Goal: Task Accomplishment & Management: Complete application form

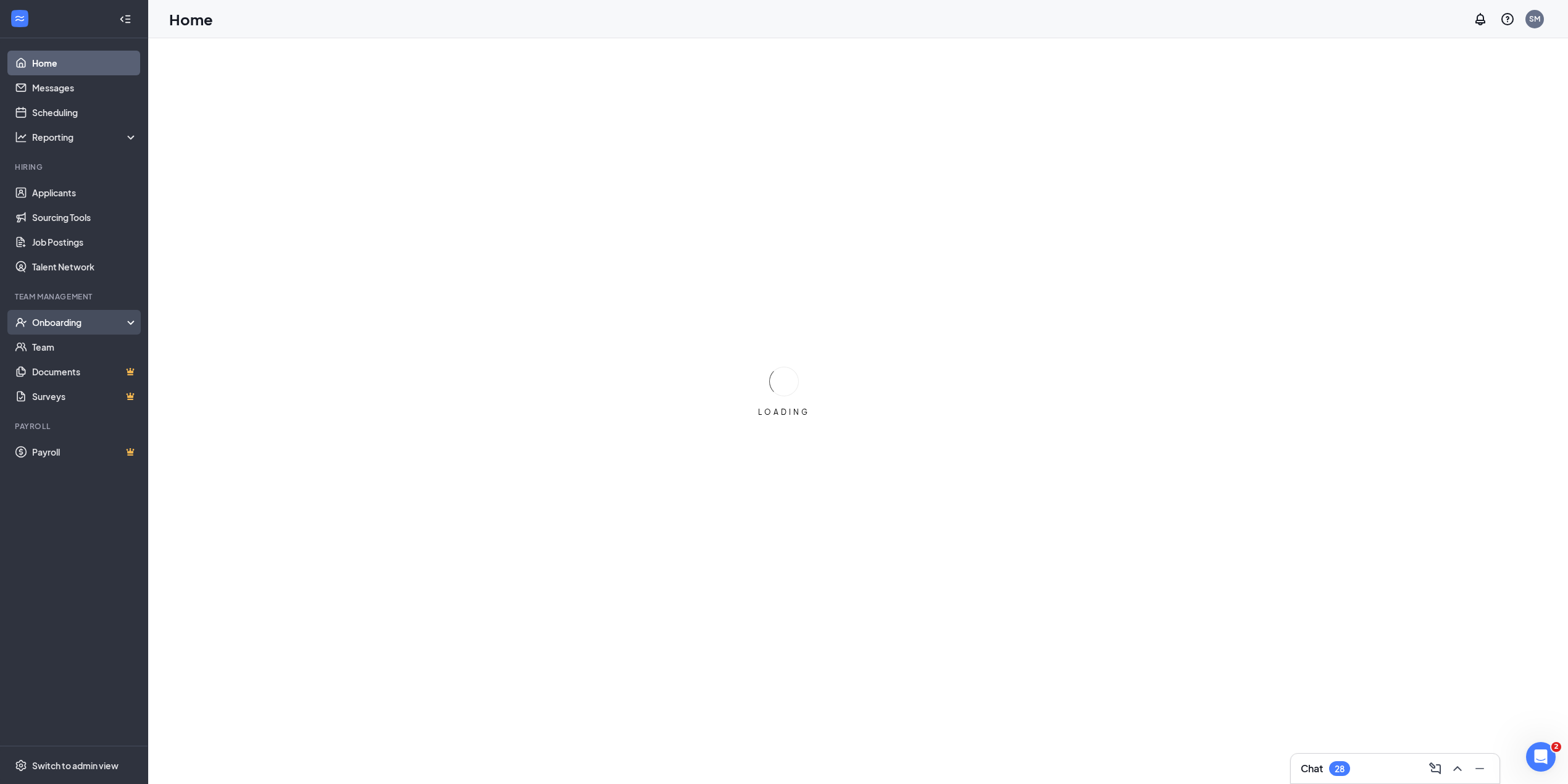
click at [71, 316] on div "Onboarding" at bounding box center [80, 322] width 95 height 12
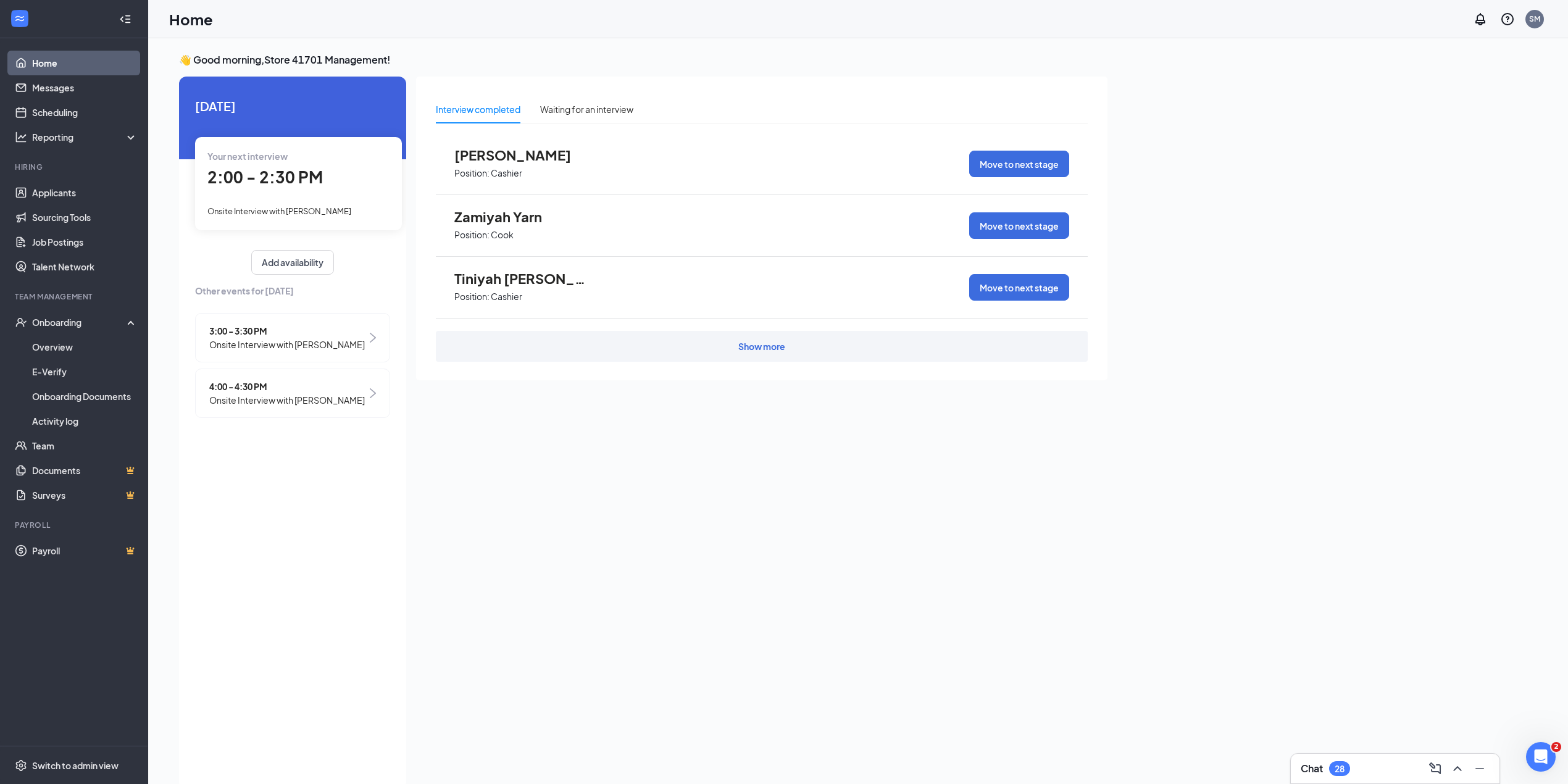
click at [328, 392] on span "4:00 - 4:30 PM" at bounding box center [288, 386] width 156 height 14
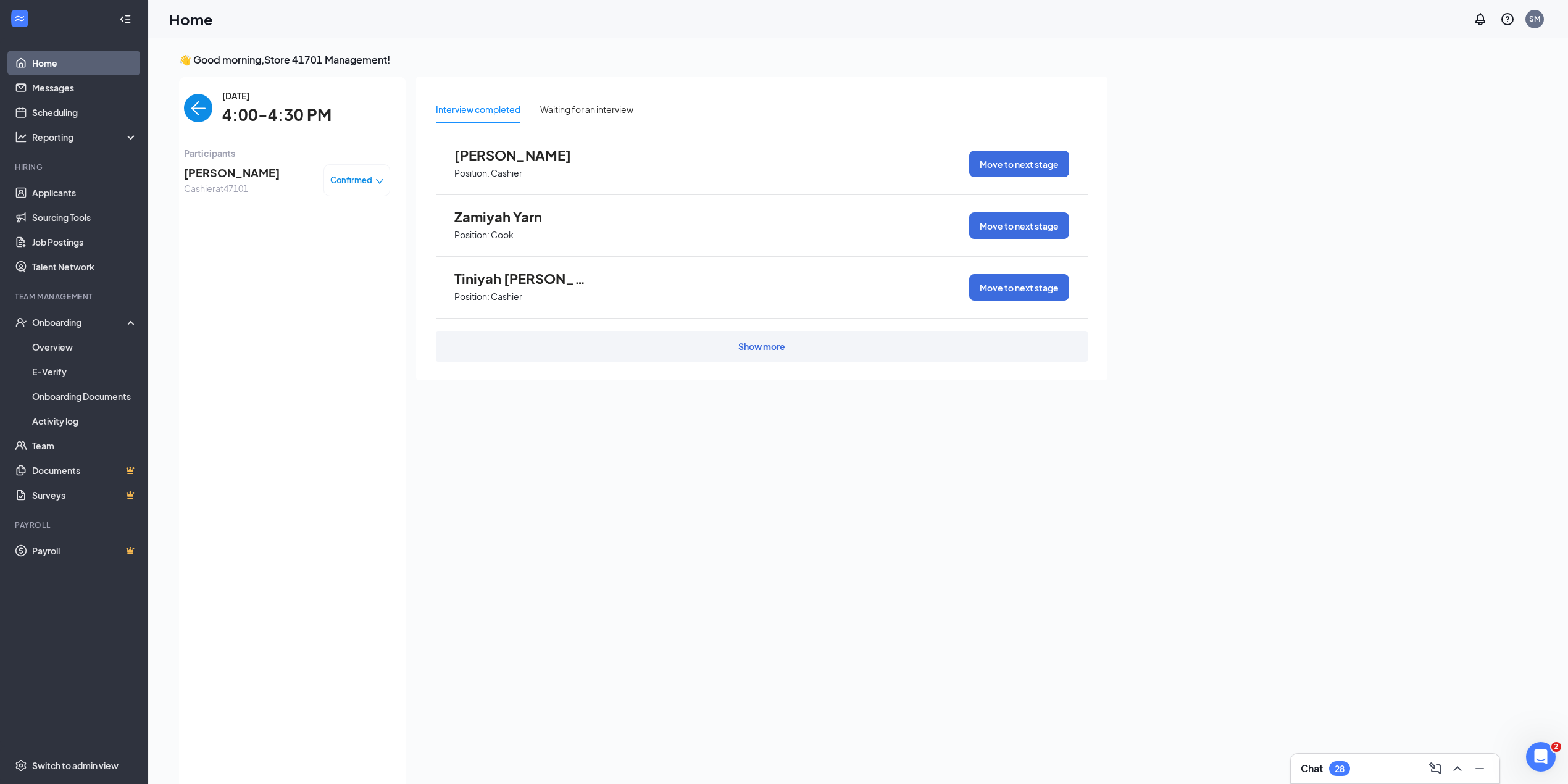
scroll to position [5, 0]
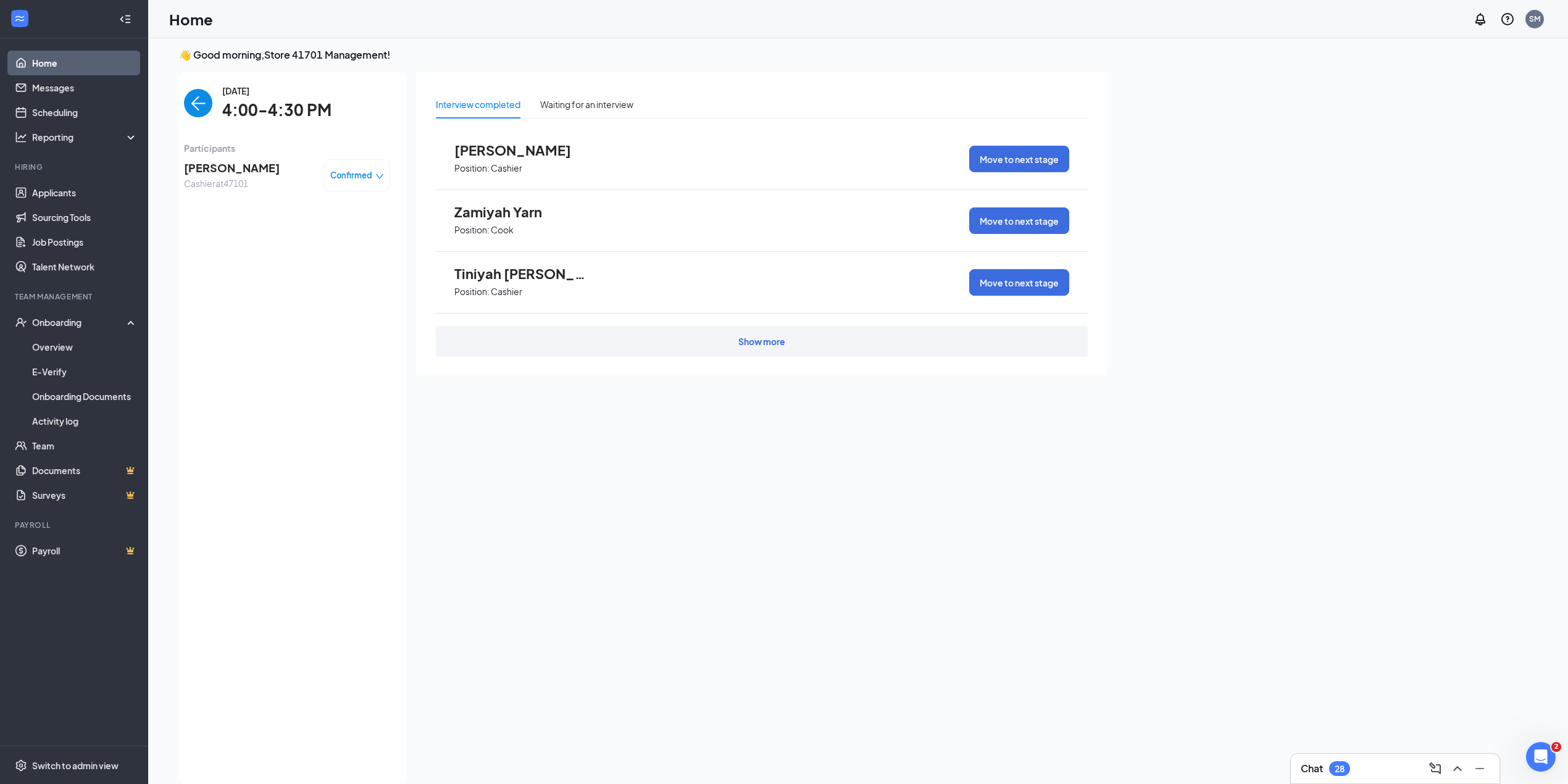
click at [348, 171] on span "Confirmed" at bounding box center [351, 174] width 42 height 12
click at [315, 231] on span "Mark complete" at bounding box center [319, 231] width 62 height 14
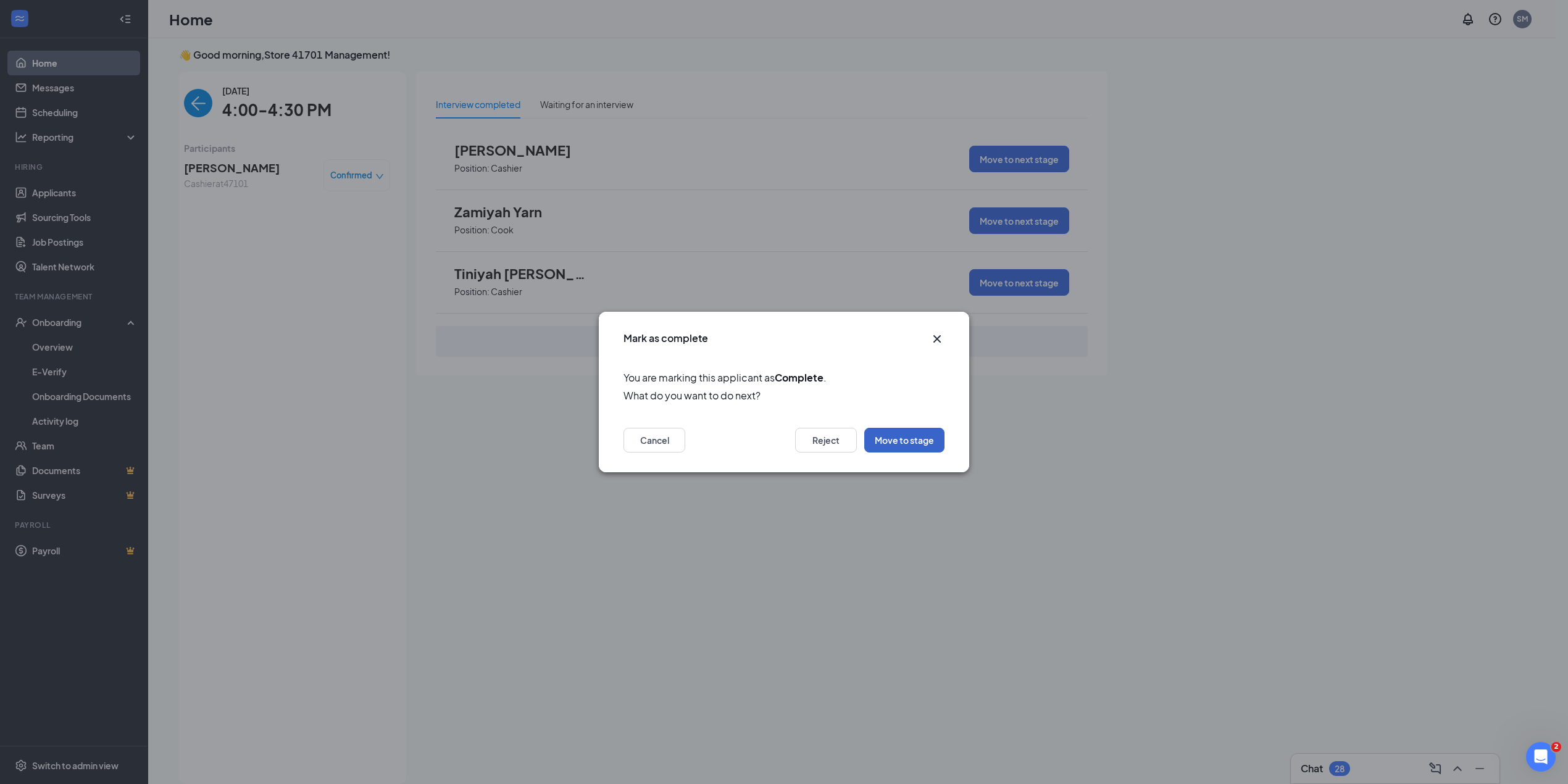
click at [892, 440] on button "Move to stage" at bounding box center [904, 440] width 80 height 25
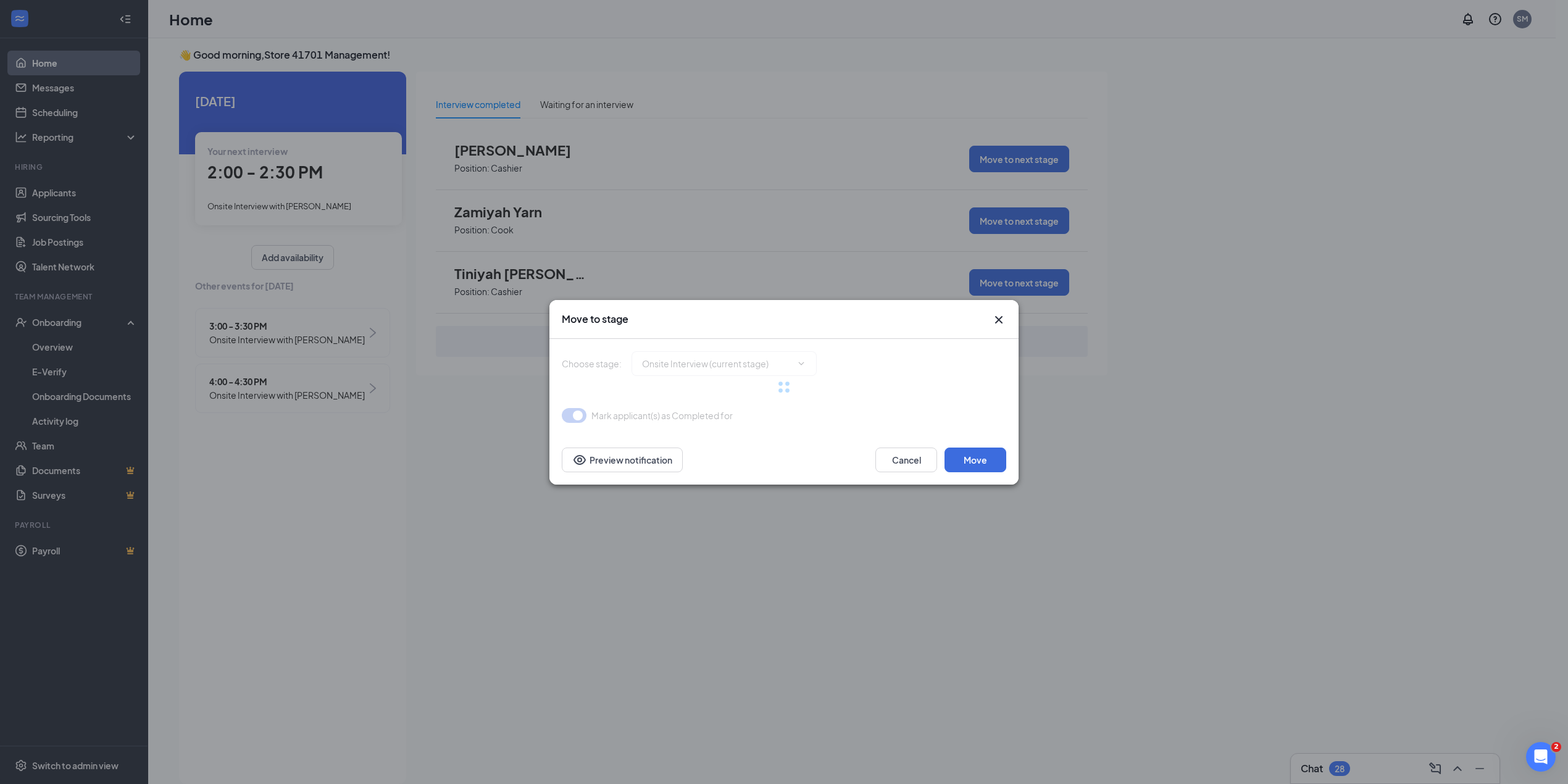
type input "Hiring Complete (next stage)"
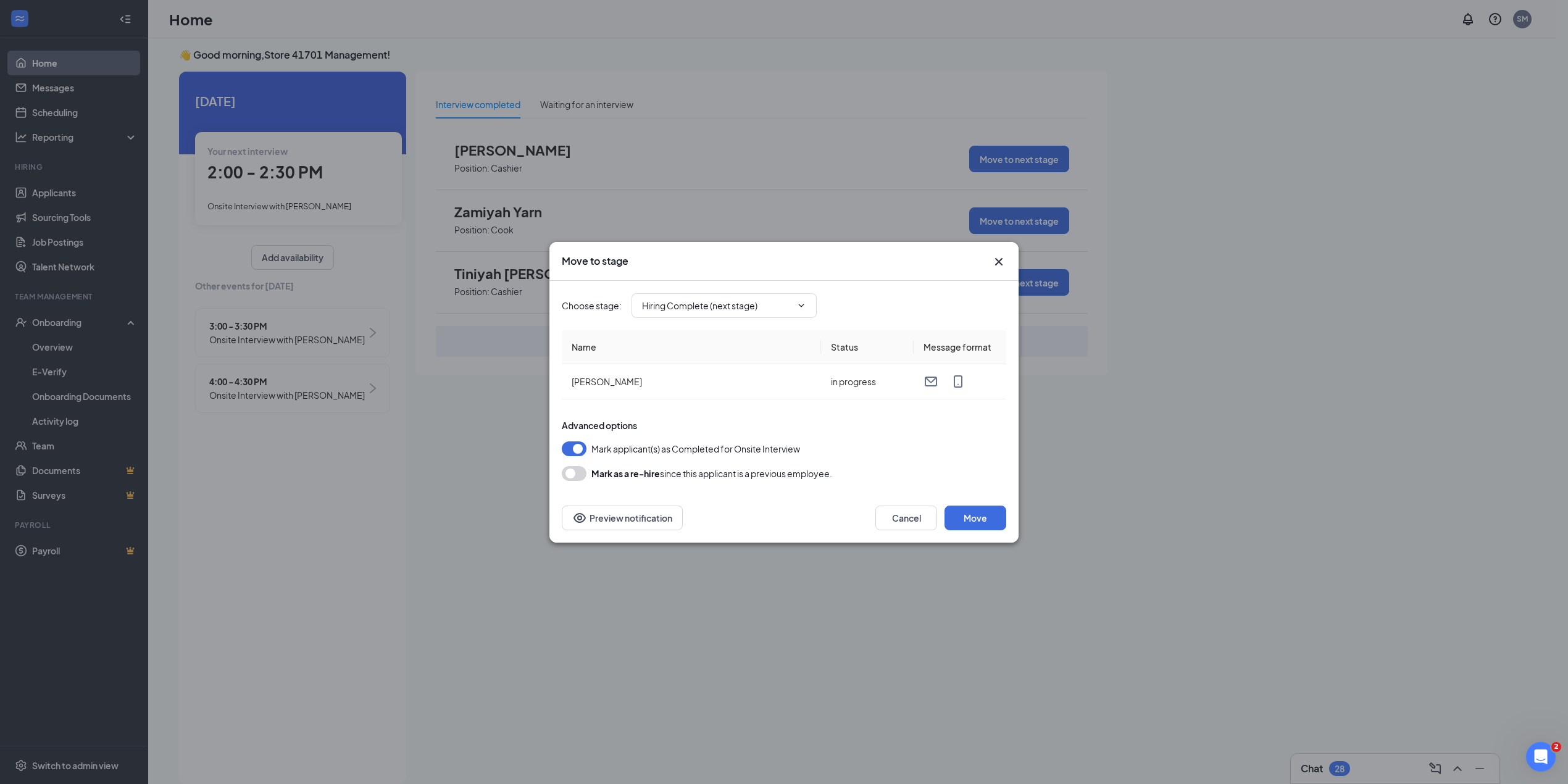
click at [575, 469] on button "button" at bounding box center [573, 473] width 25 height 15
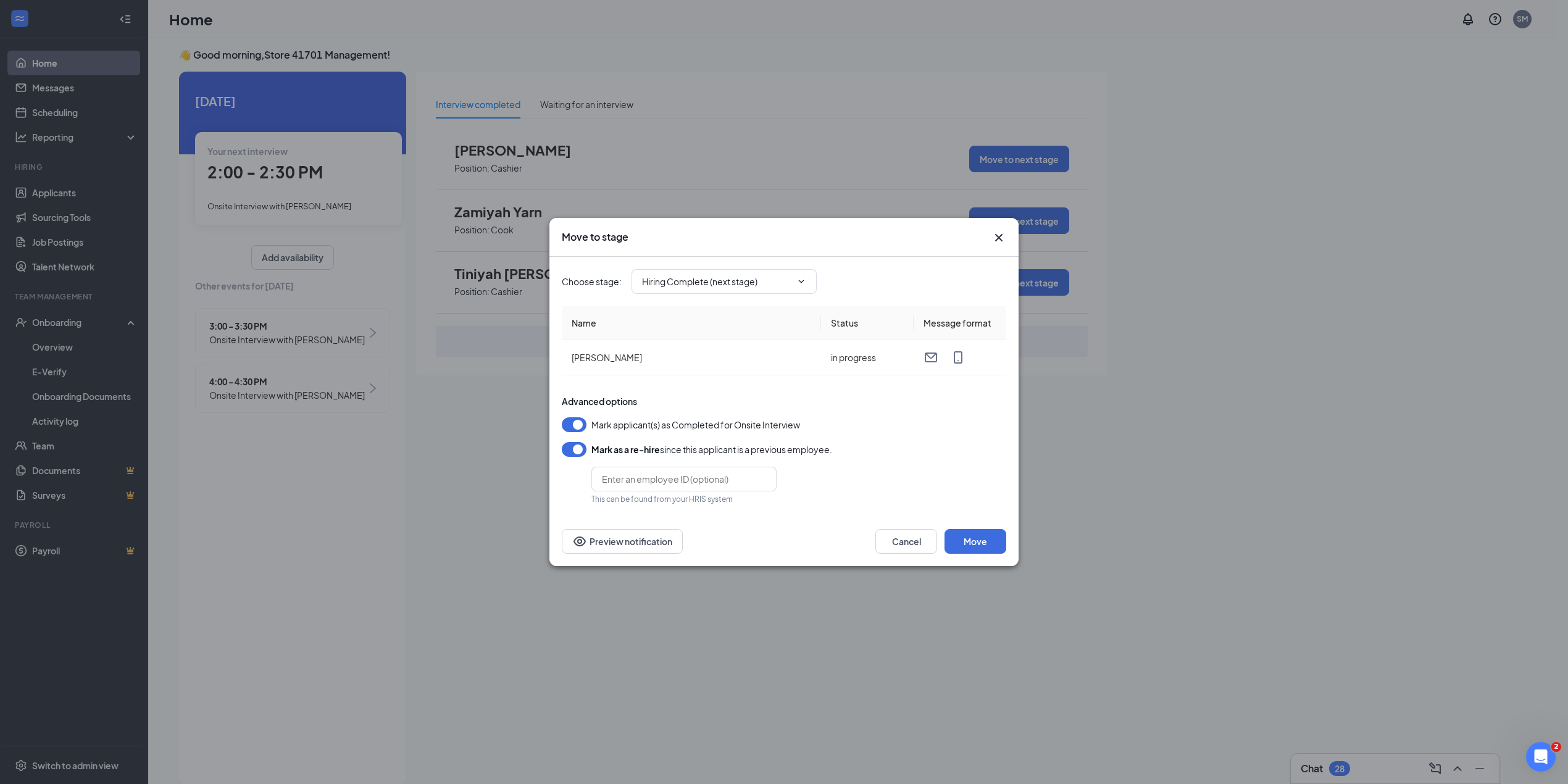
click at [578, 442] on button "button" at bounding box center [573, 449] width 25 height 15
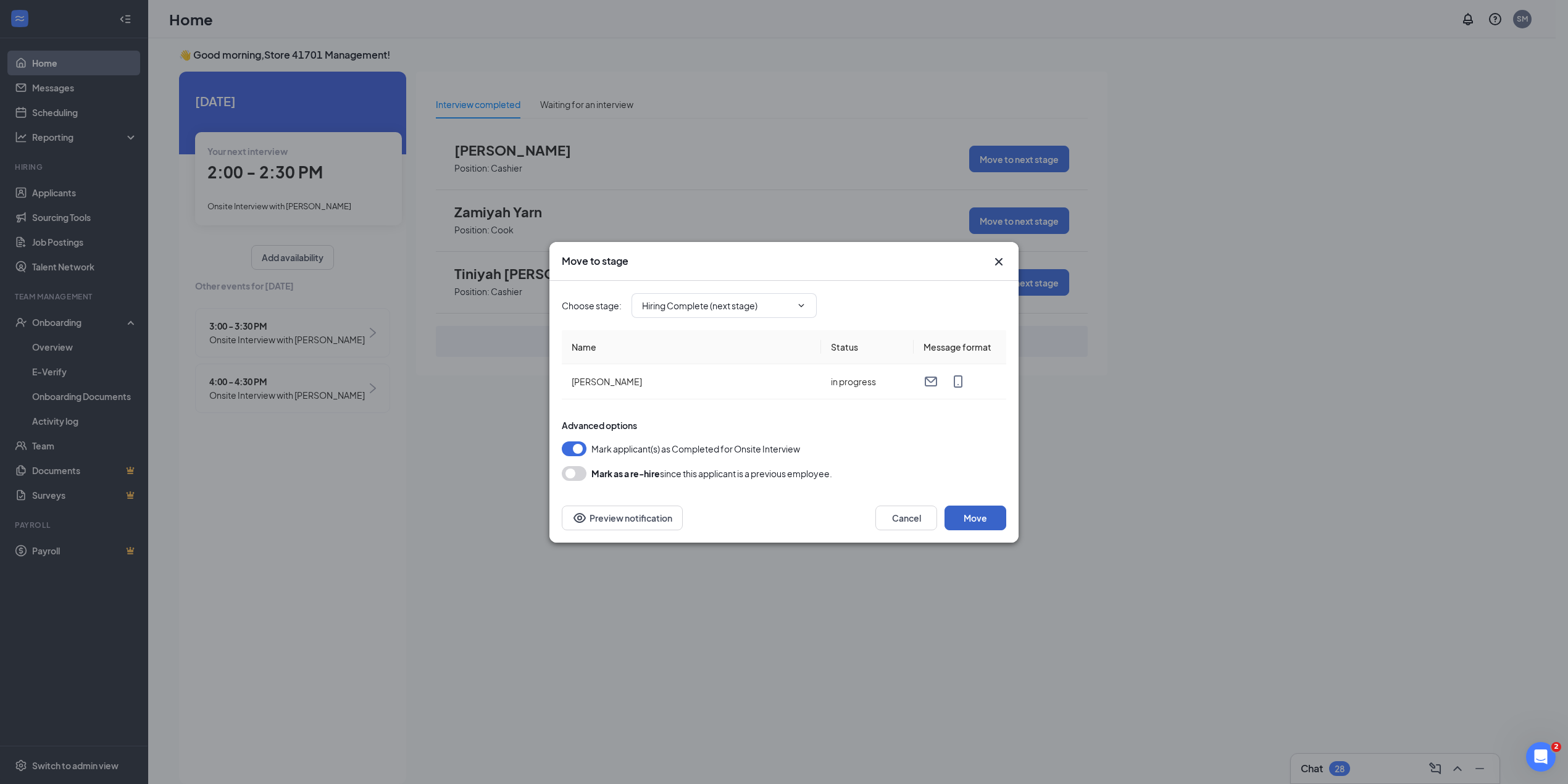
click at [978, 509] on button "Move" at bounding box center [975, 518] width 62 height 25
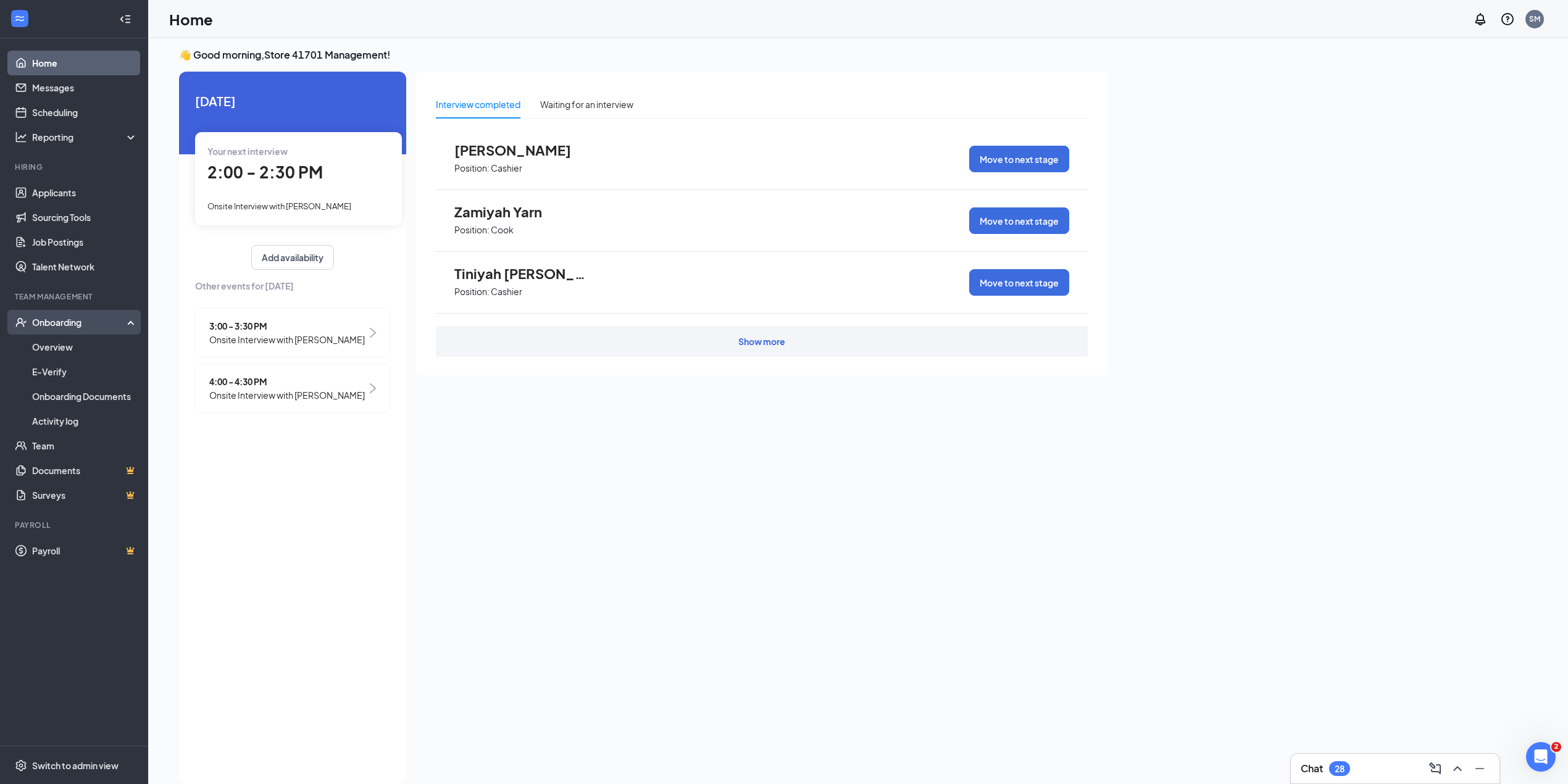
click at [58, 315] on div "Onboarding" at bounding box center [74, 322] width 148 height 25
click at [82, 322] on div "Onboarding" at bounding box center [80, 322] width 95 height 12
click at [83, 303] on li "Team Management Onboarding Overview E-Verify Onboarding Documents Activity log …" at bounding box center [73, 350] width 148 height 117
click at [78, 322] on div "Onboarding" at bounding box center [80, 322] width 95 height 12
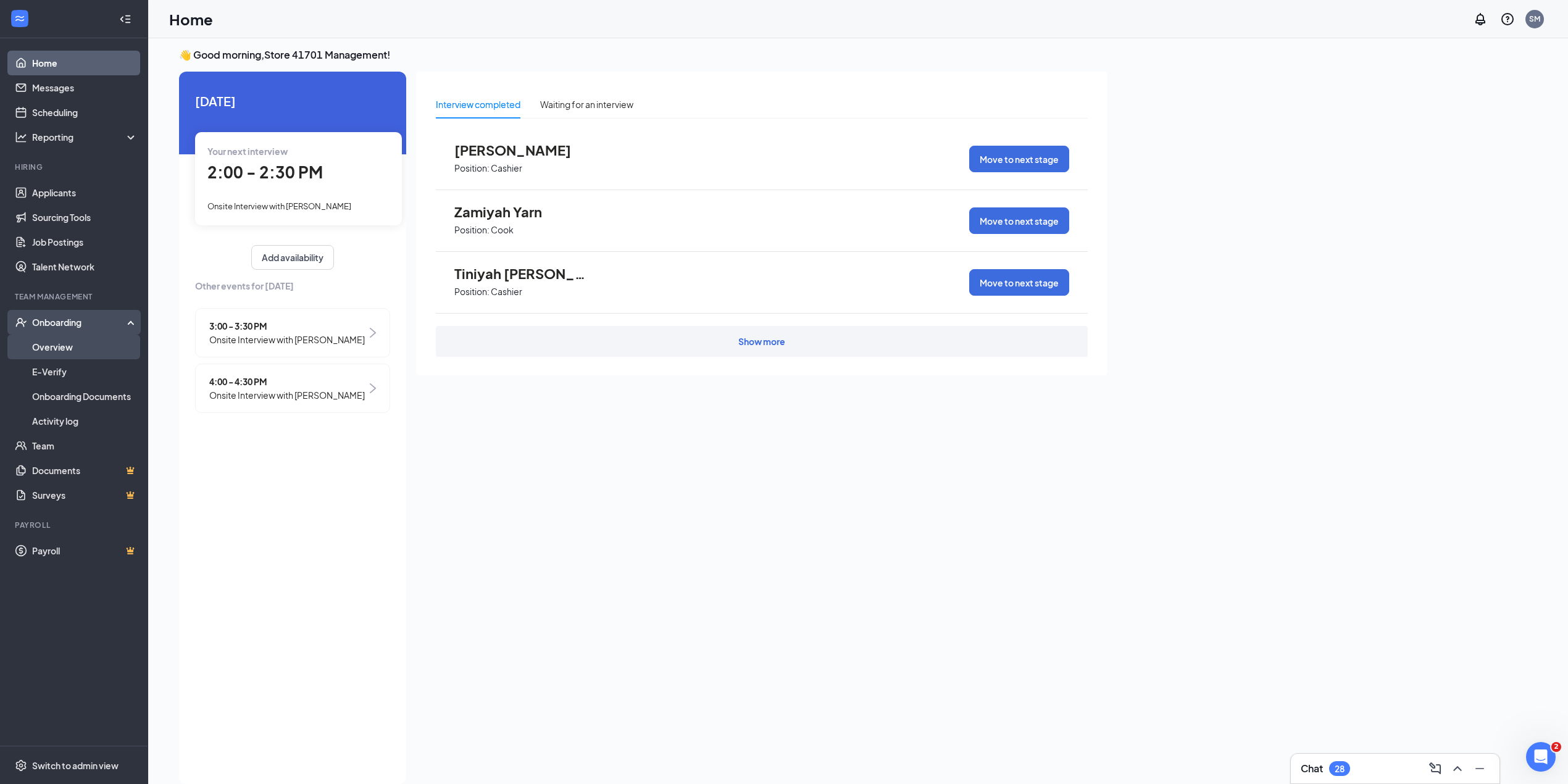
click at [67, 346] on link "Overview" at bounding box center [85, 347] width 106 height 25
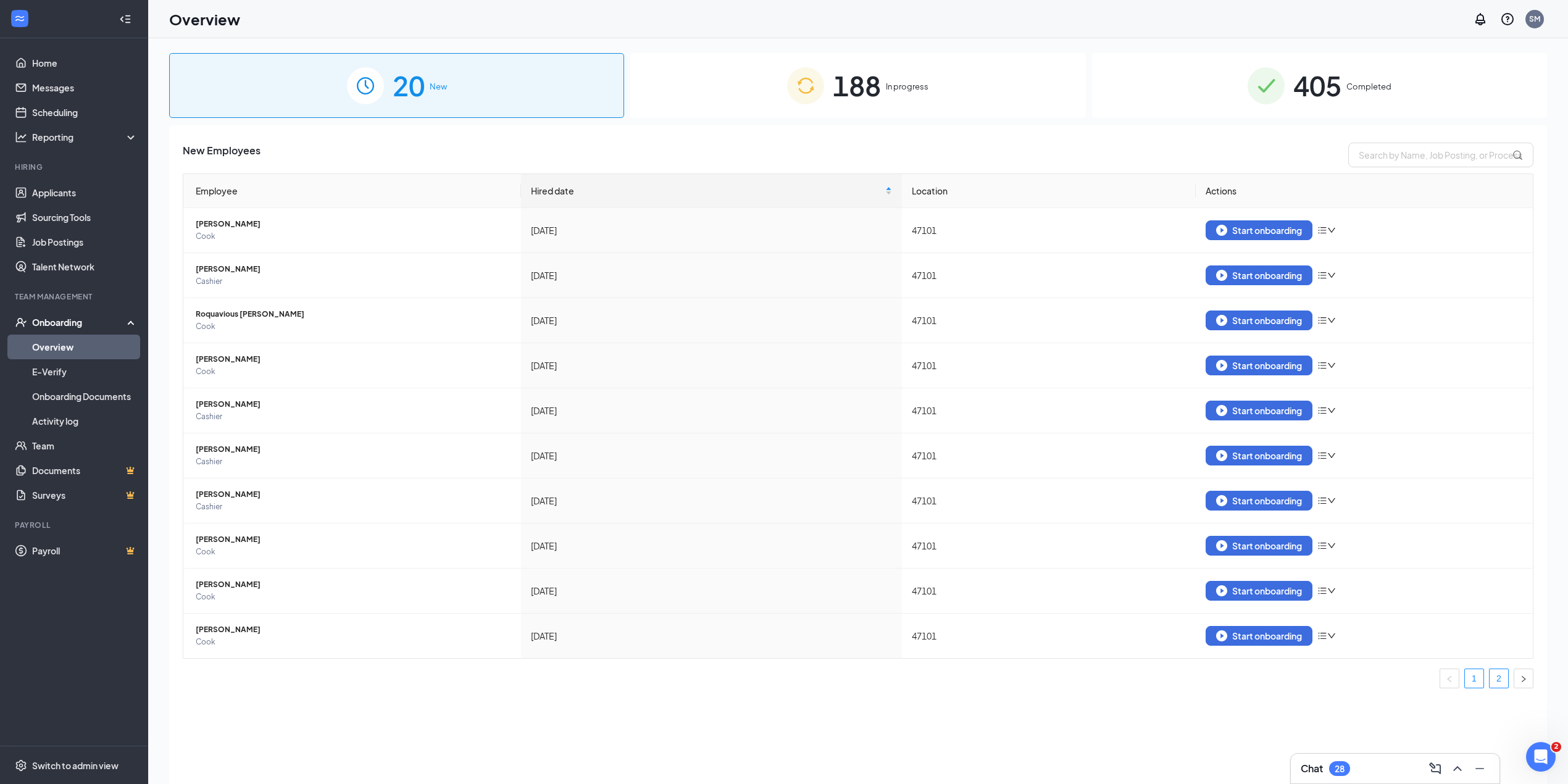
click at [1504, 680] on link "2" at bounding box center [1498, 678] width 19 height 19
click at [1220, 641] on img "button" at bounding box center [1222, 636] width 11 height 11
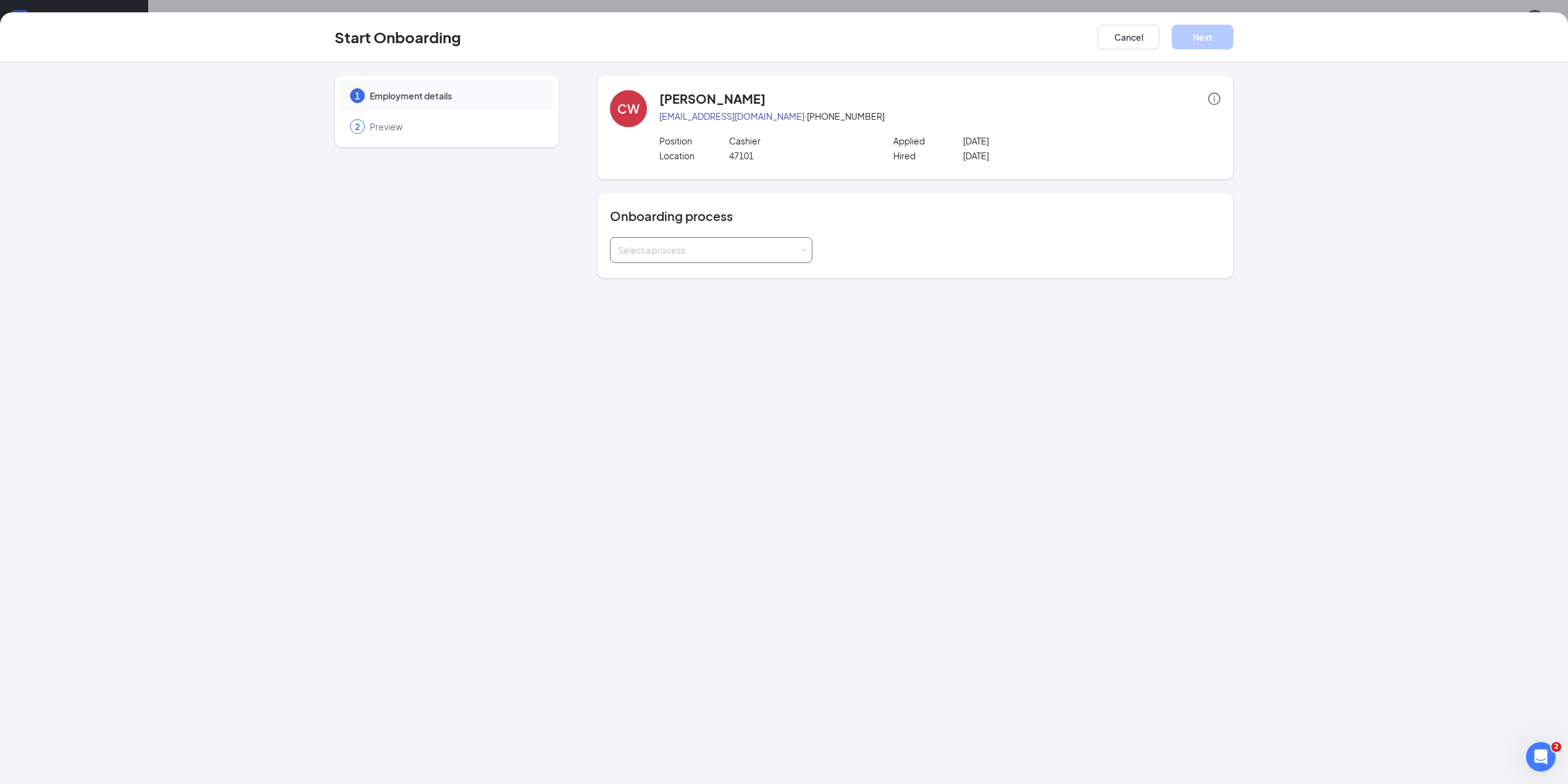
click at [674, 251] on div "Select a process" at bounding box center [708, 250] width 181 height 12
click at [631, 338] on span "SJAC [PERSON_NAME], LLC" at bounding box center [671, 343] width 111 height 11
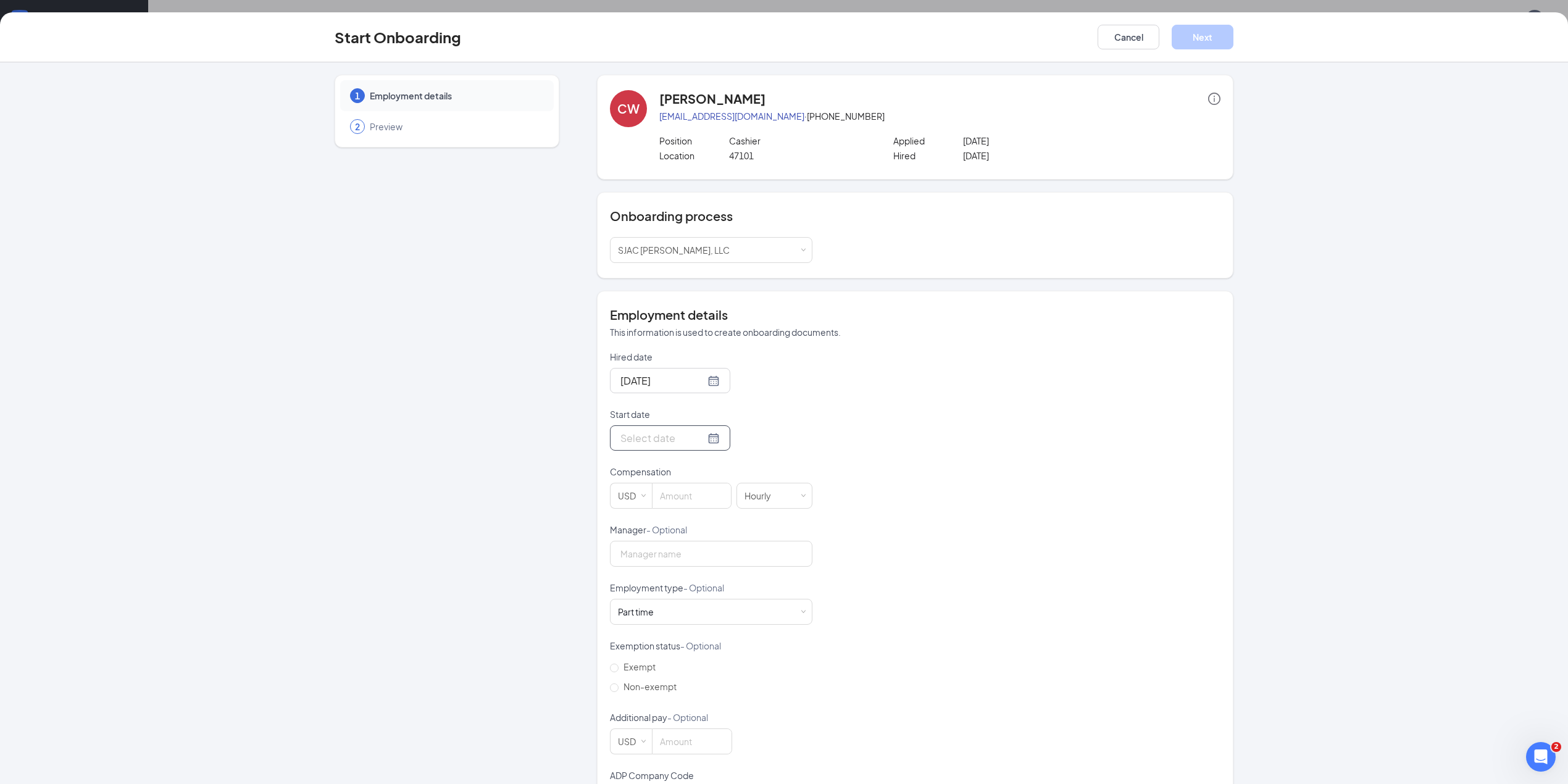
click at [698, 443] on div at bounding box center [670, 438] width 99 height 16
click at [694, 381] on div at bounding box center [670, 380] width 99 height 16
type input "[DATE]"
click at [645, 509] on div "22" at bounding box center [650, 509] width 15 height 15
click at [699, 441] on div at bounding box center [670, 438] width 99 height 16
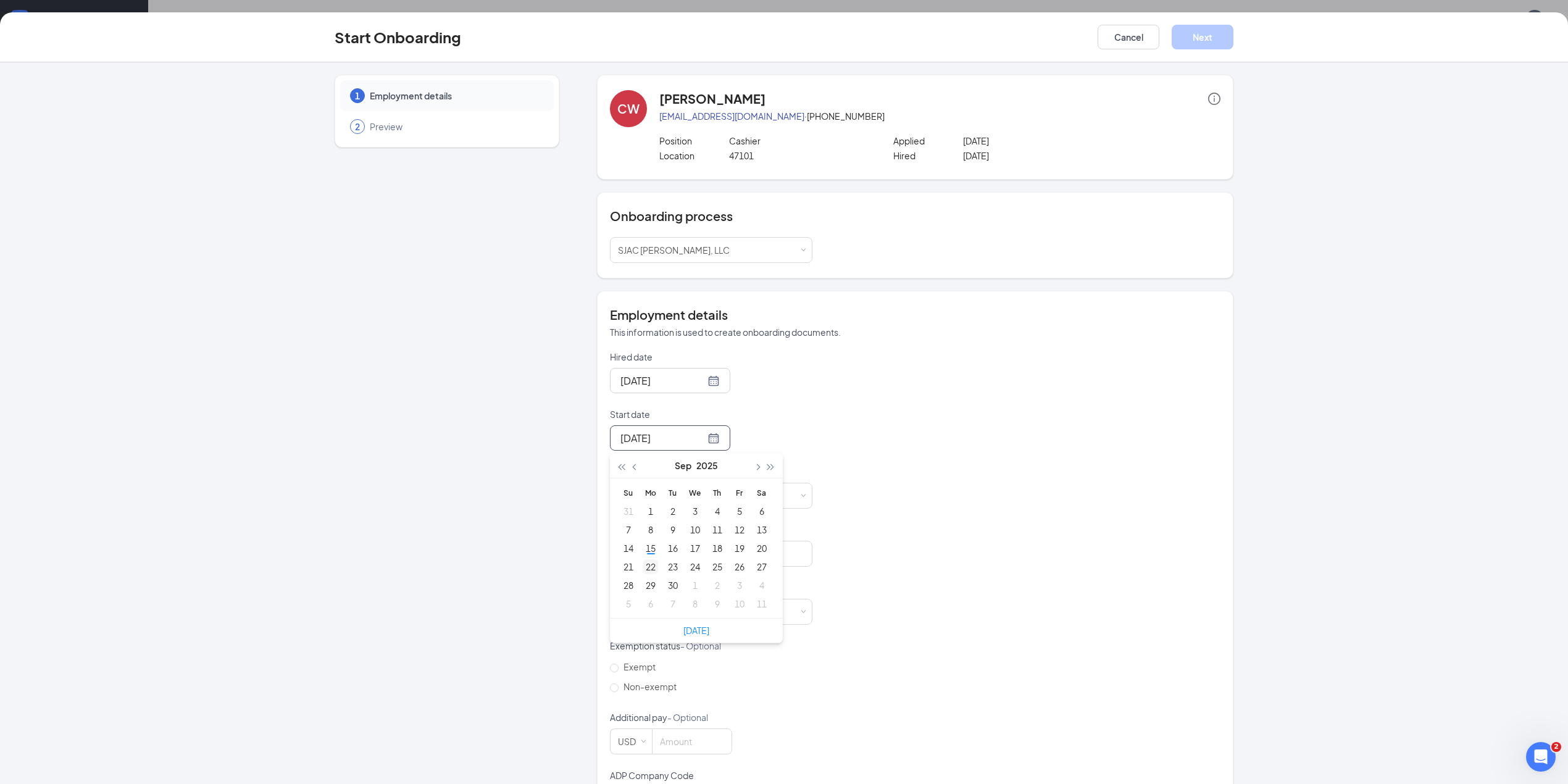
type input "[DATE]"
click at [649, 565] on div "22" at bounding box center [650, 567] width 15 height 15
click at [670, 497] on input at bounding box center [691, 495] width 78 height 25
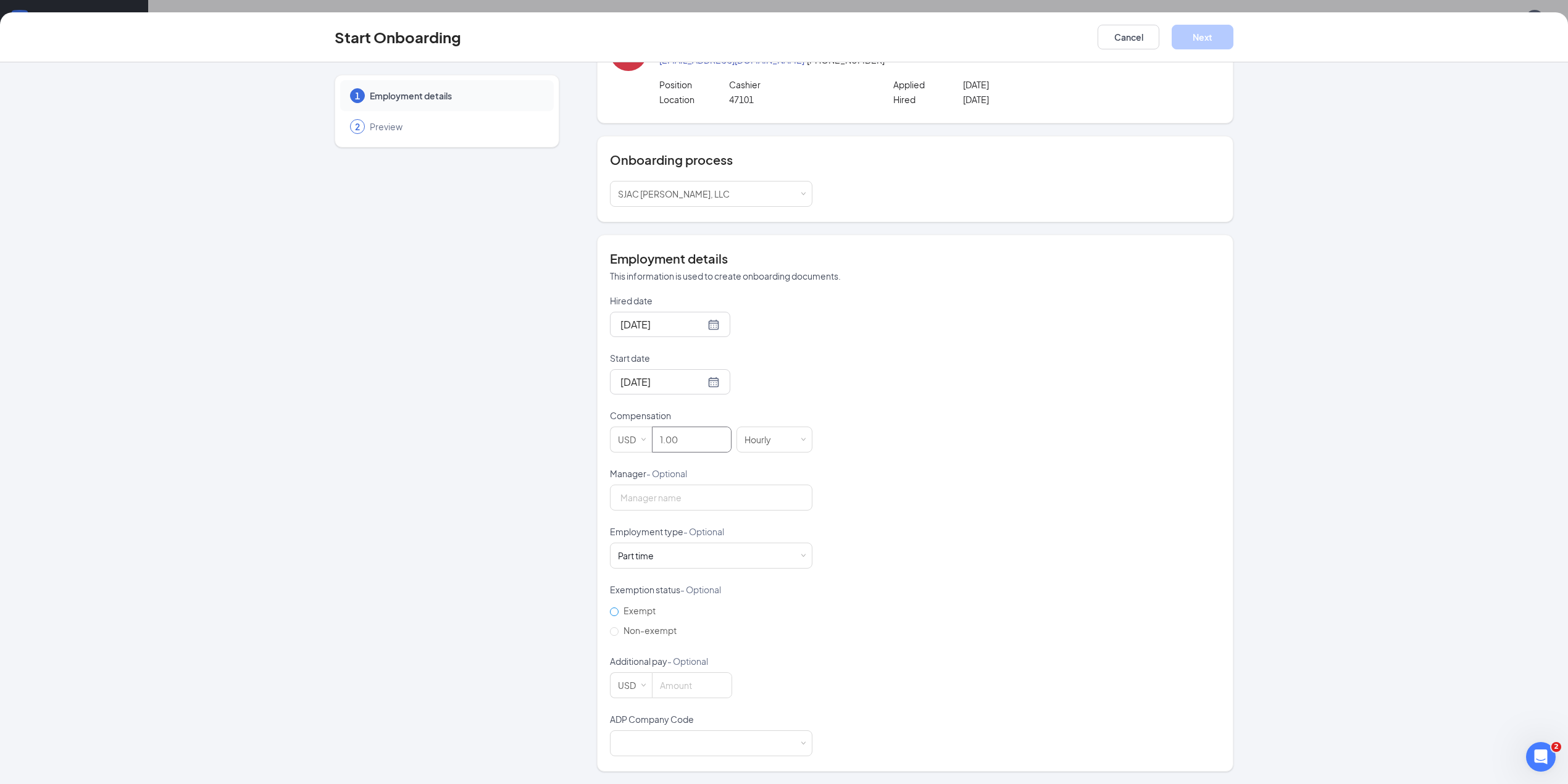
scroll to position [56, 0]
type input "1"
click at [706, 747] on div at bounding box center [711, 743] width 186 height 25
click at [662, 714] on li "P0P - Sjac [PERSON_NAME] Llc" at bounding box center [705, 725] width 202 height 20
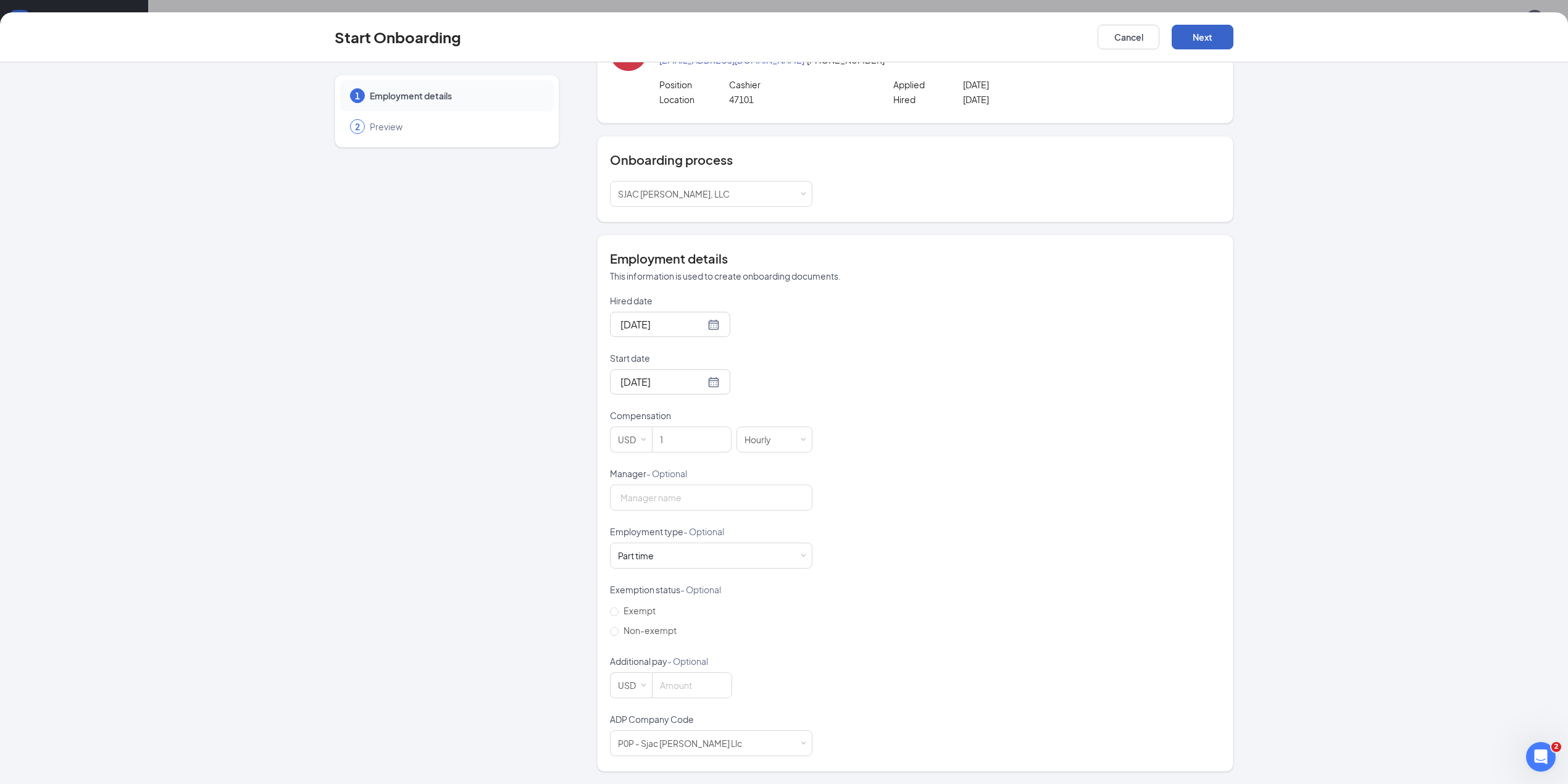
click at [1210, 32] on button "Next" at bounding box center [1202, 37] width 62 height 25
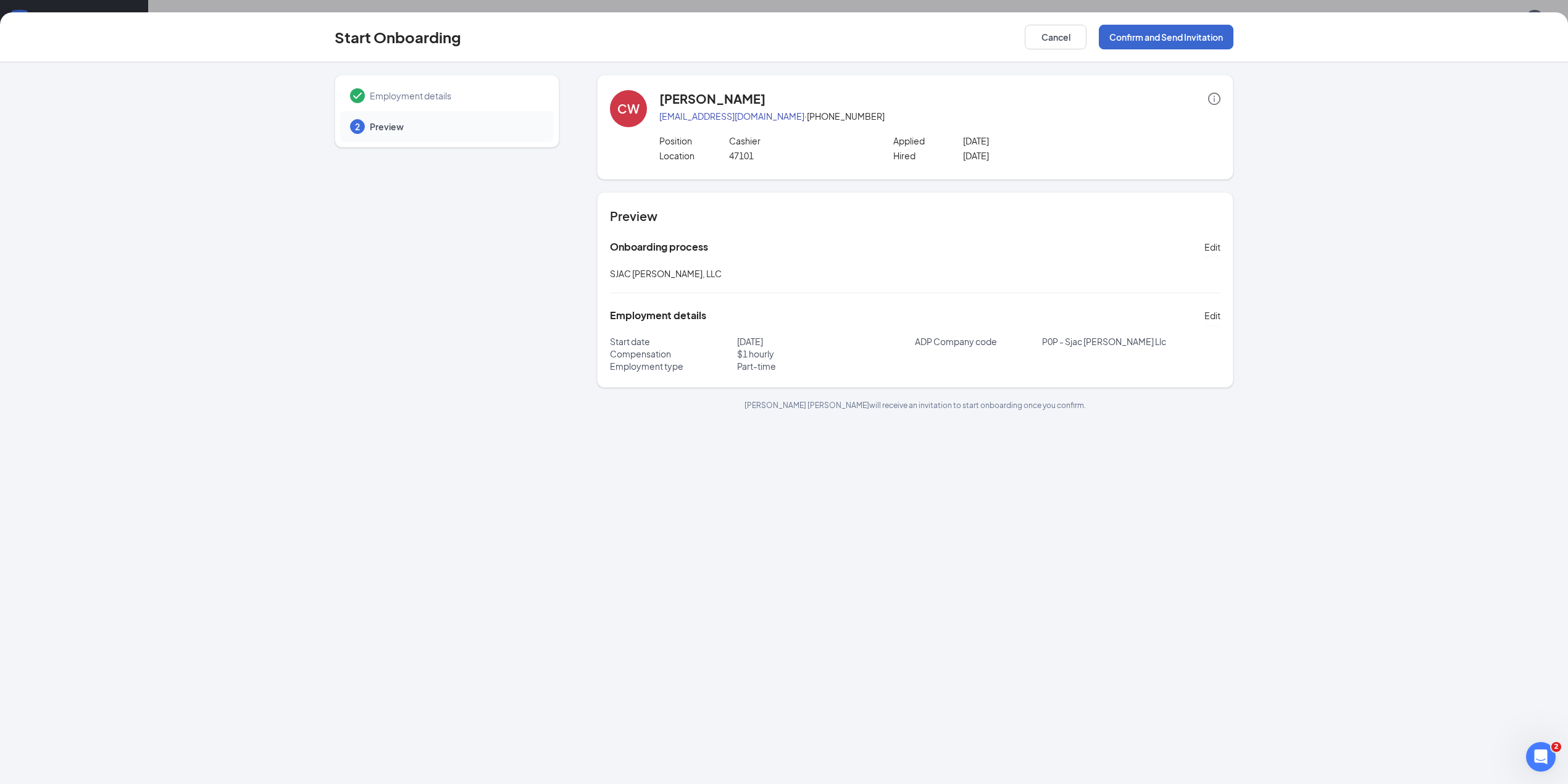
scroll to position [0, 0]
click at [1210, 32] on button "Confirm and Send Invitation" at bounding box center [1165, 37] width 135 height 25
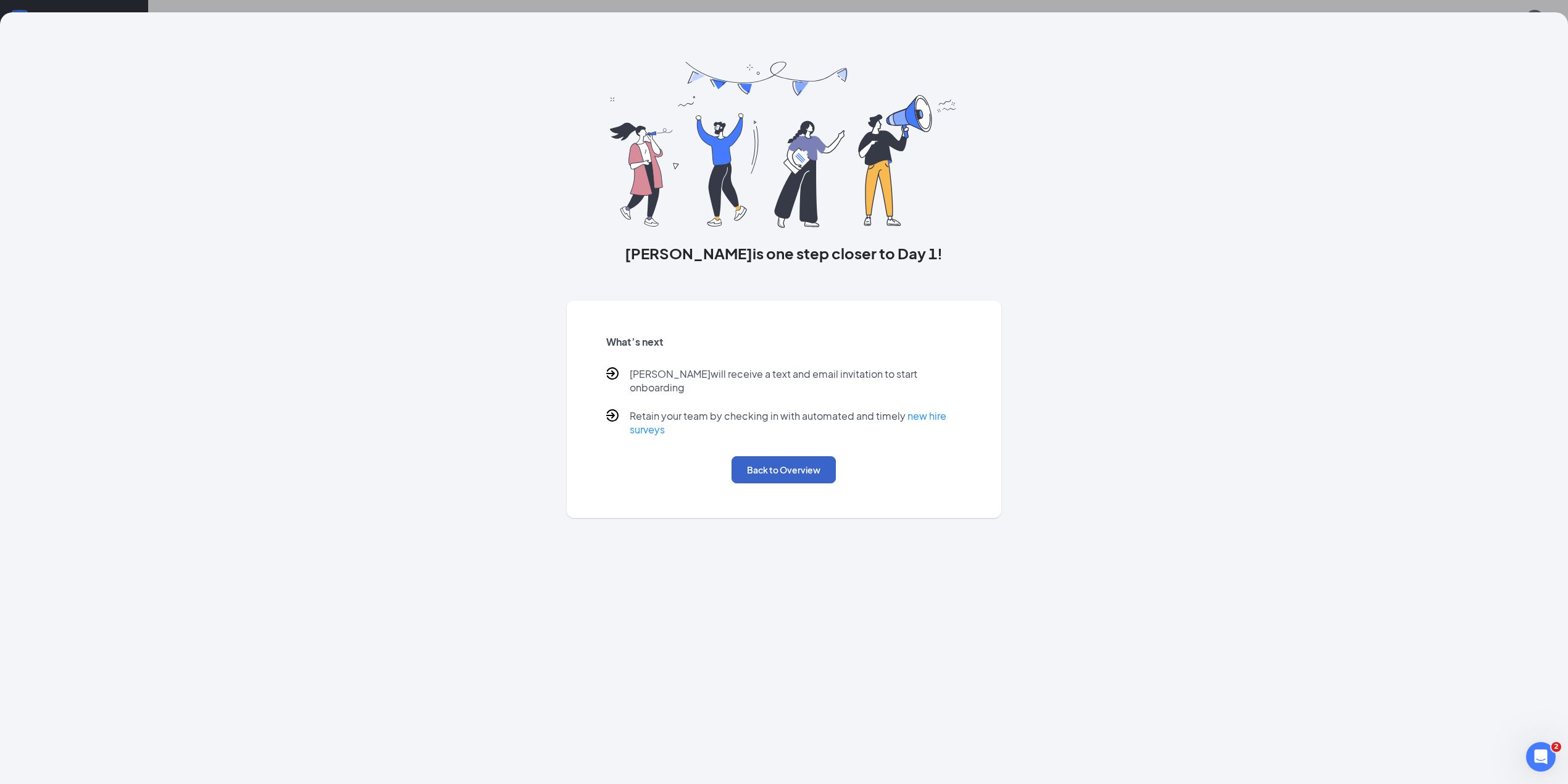
click at [830, 460] on button "Back to Overview" at bounding box center [783, 469] width 104 height 27
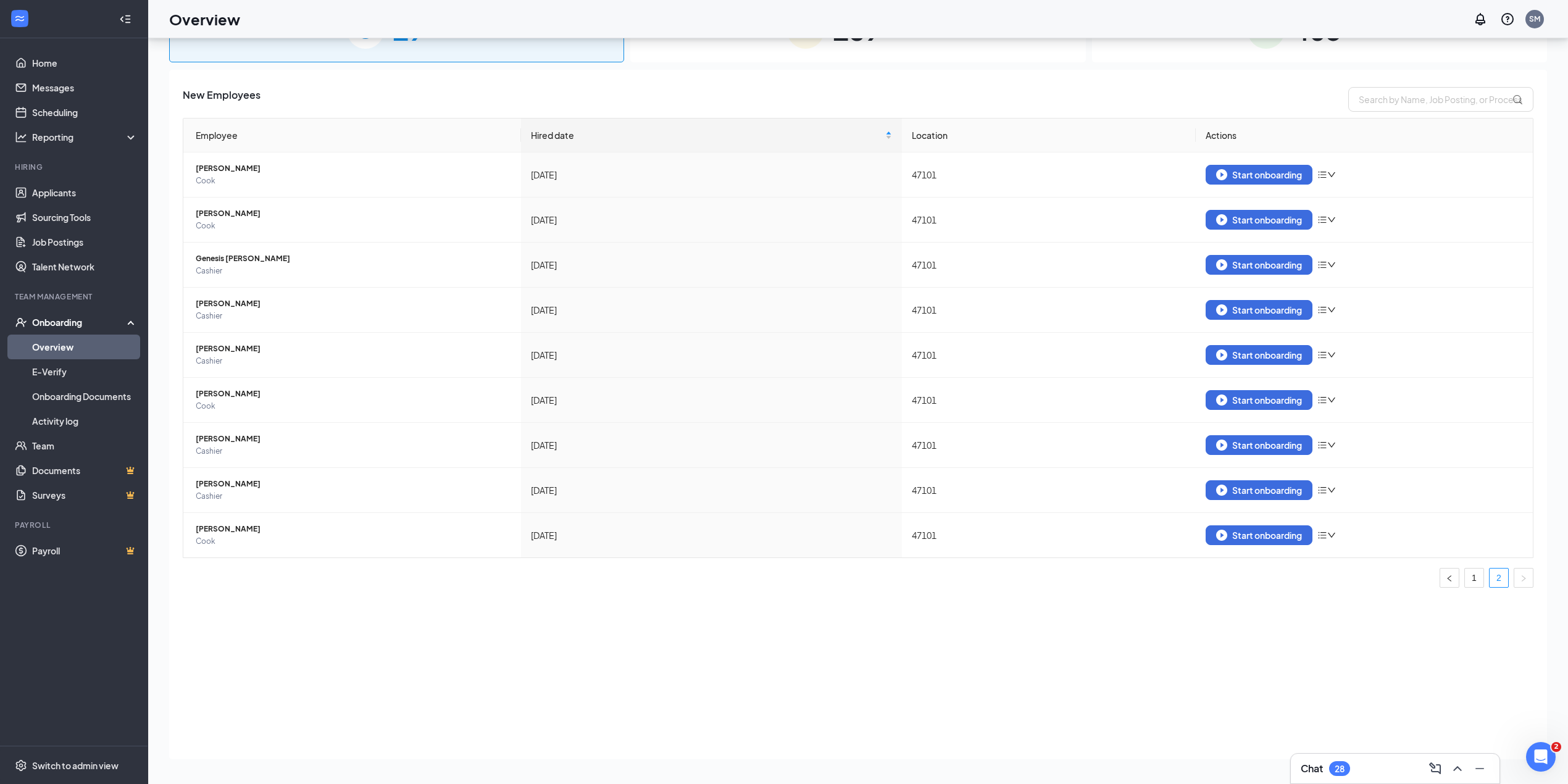
click at [292, 625] on div "New Employees Employee Hired date Location Actions [PERSON_NAME] [DATE] 47101 S…" at bounding box center [857, 414] width 1378 height 689
